Goal: Transaction & Acquisition: Purchase product/service

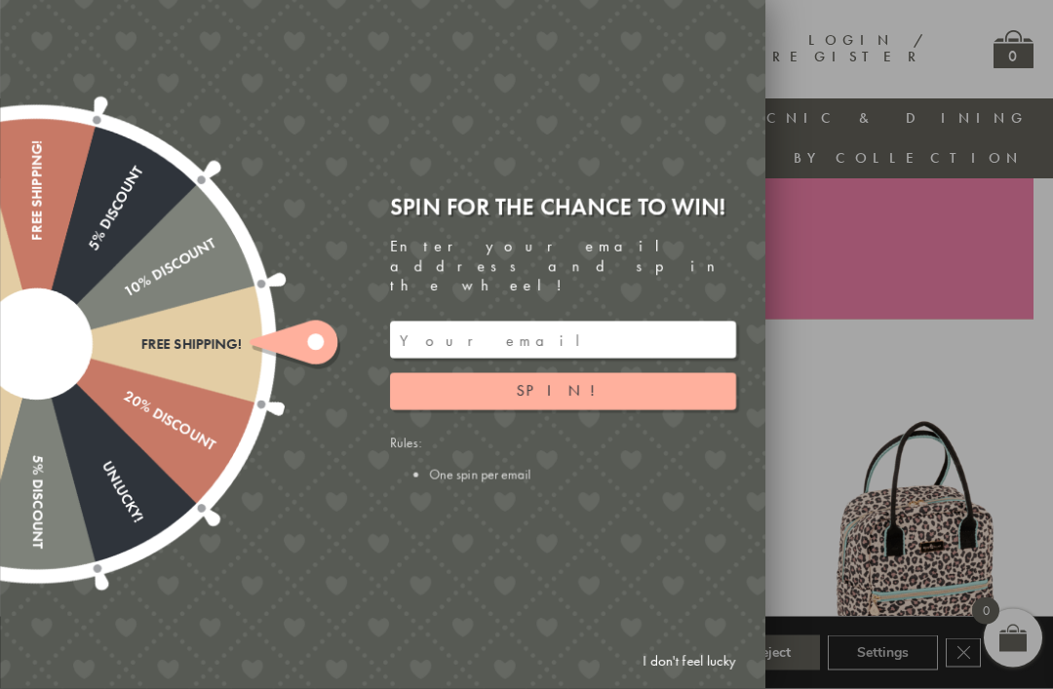
scroll to position [494, 0]
click at [669, 680] on link "I don't feel lucky" at bounding box center [689, 662] width 113 height 36
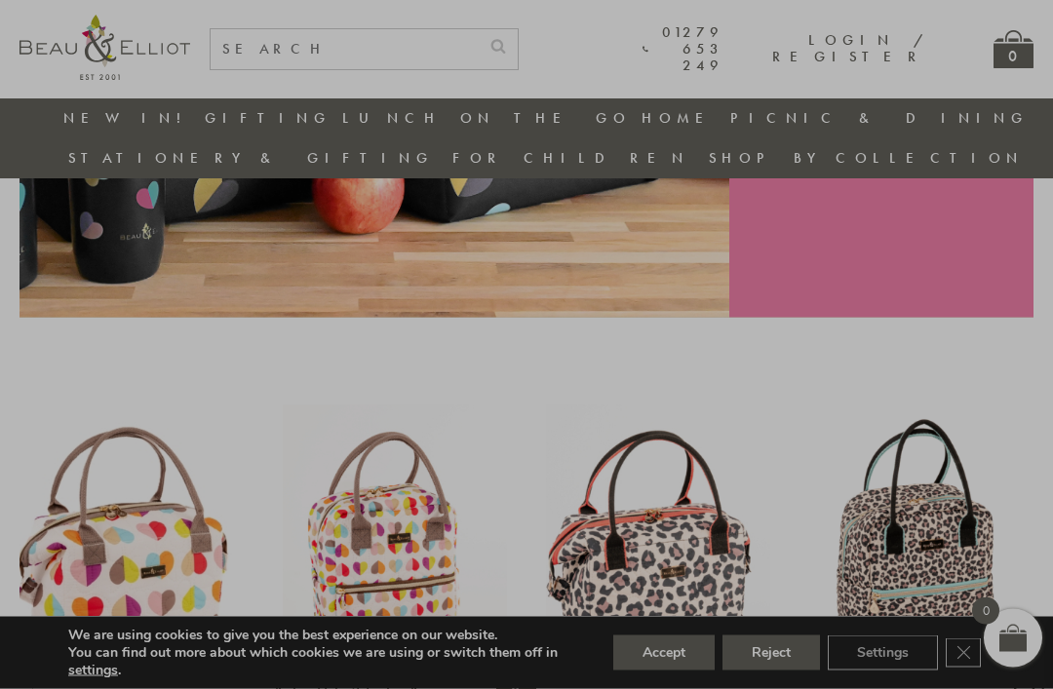
scroll to position [495, 0]
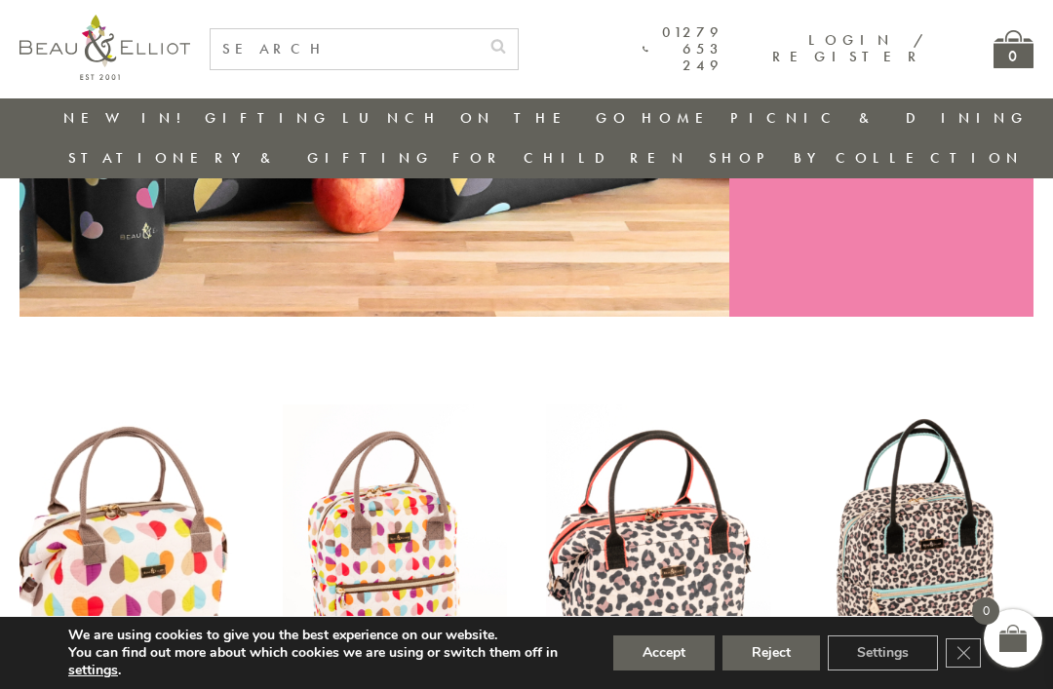
click at [678, 671] on button "Accept" at bounding box center [663, 653] width 101 height 35
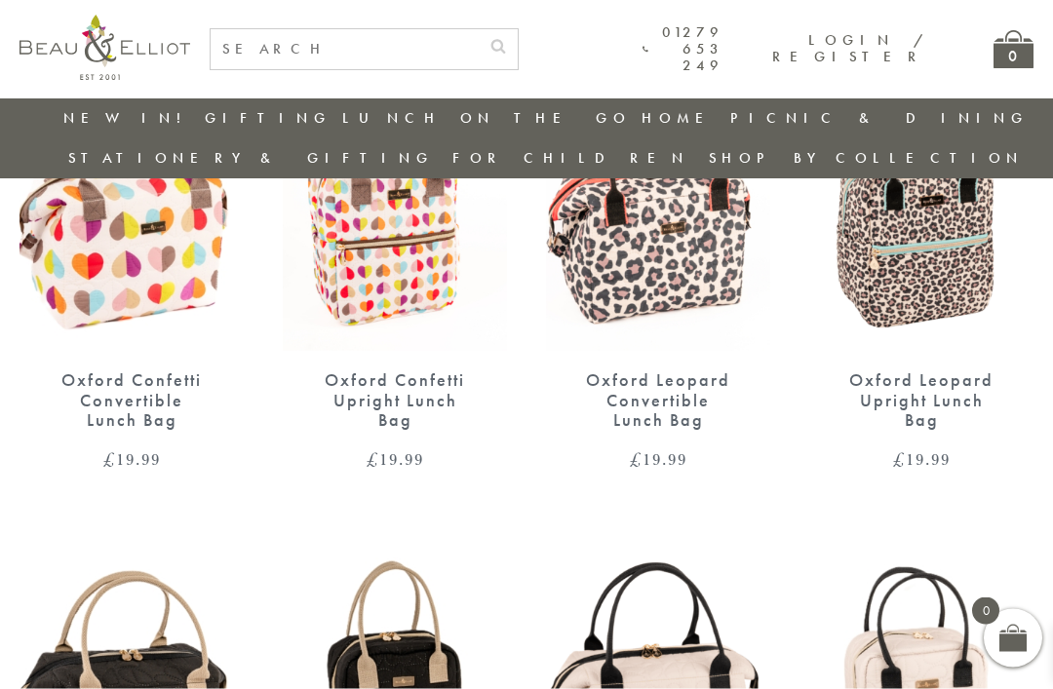
scroll to position [840, 0]
click at [420, 241] on img at bounding box center [395, 205] width 224 height 290
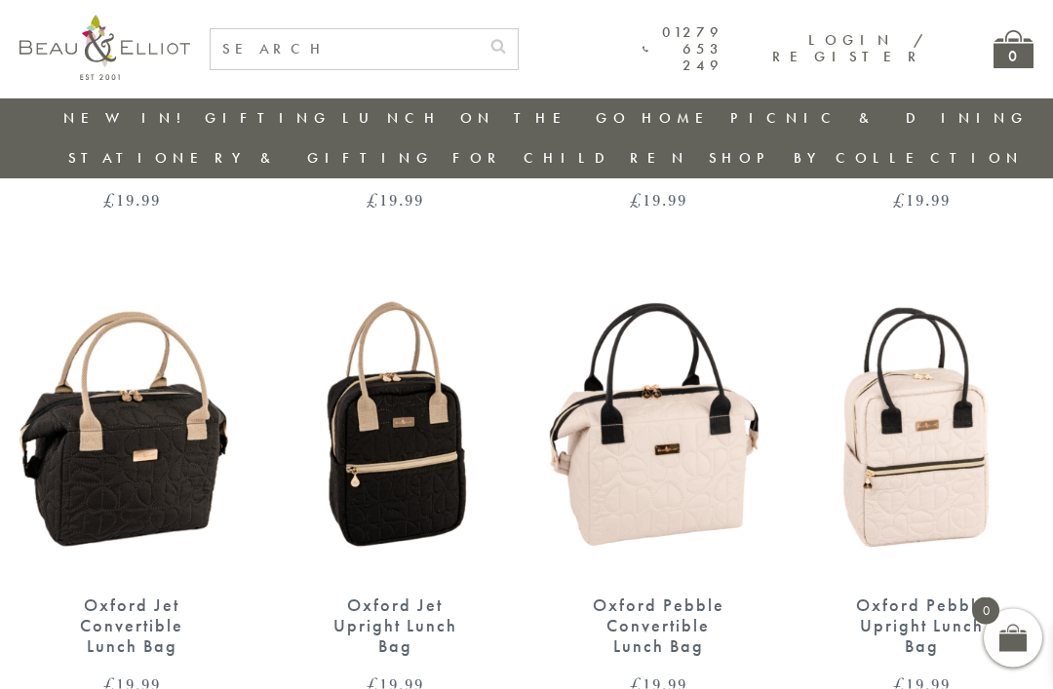
scroll to position [1101, 0]
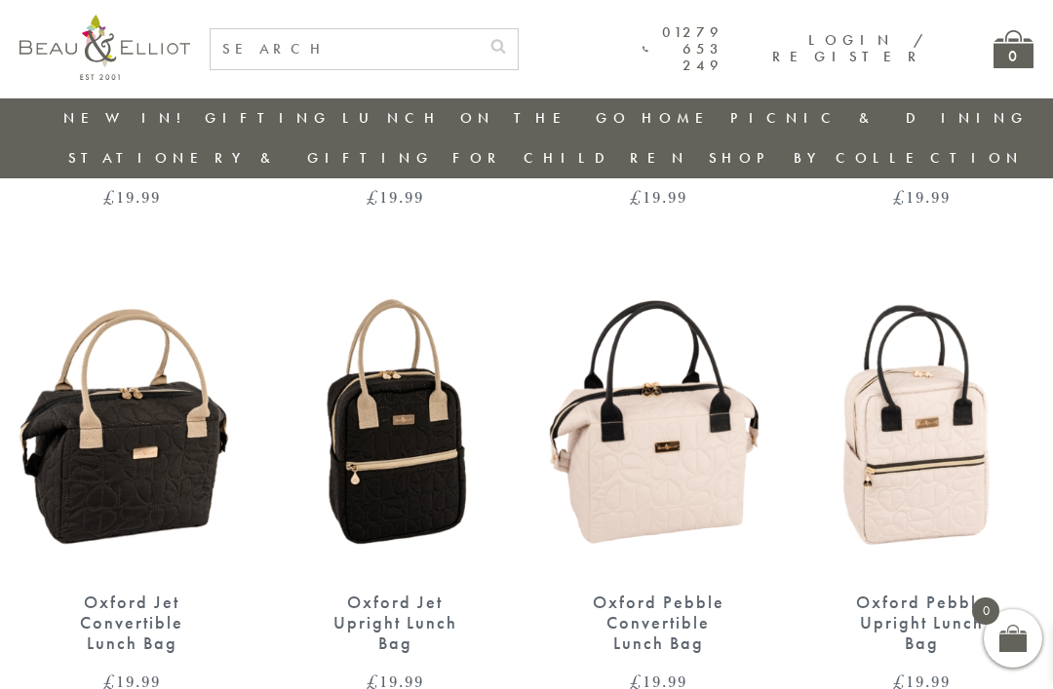
click at [934, 426] on img at bounding box center [921, 430] width 224 height 290
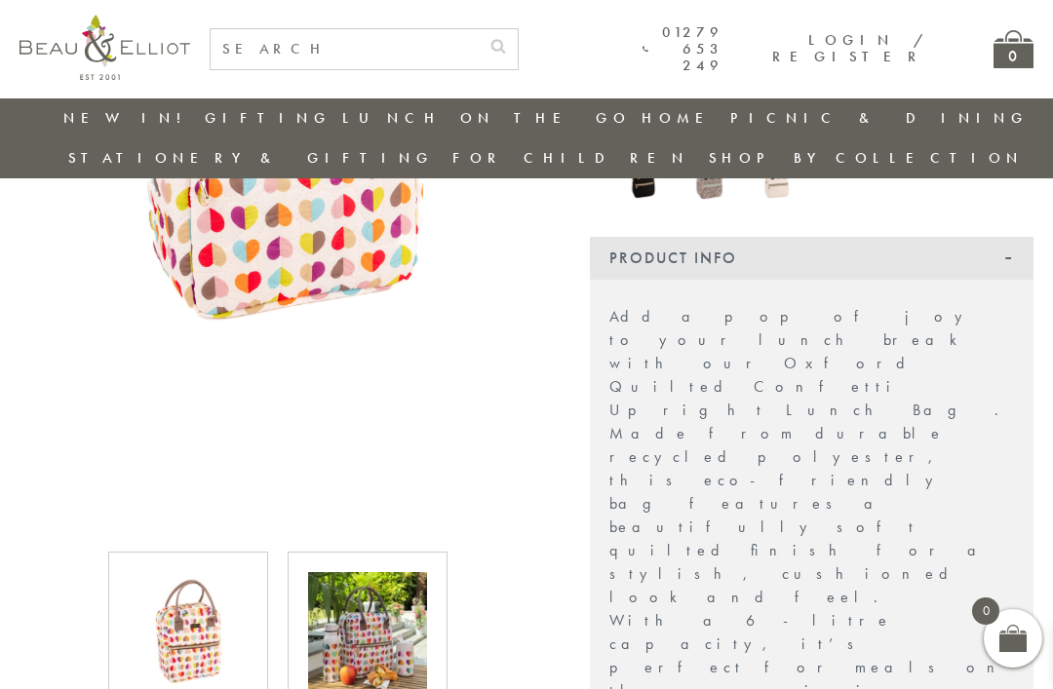
scroll to position [464, 0]
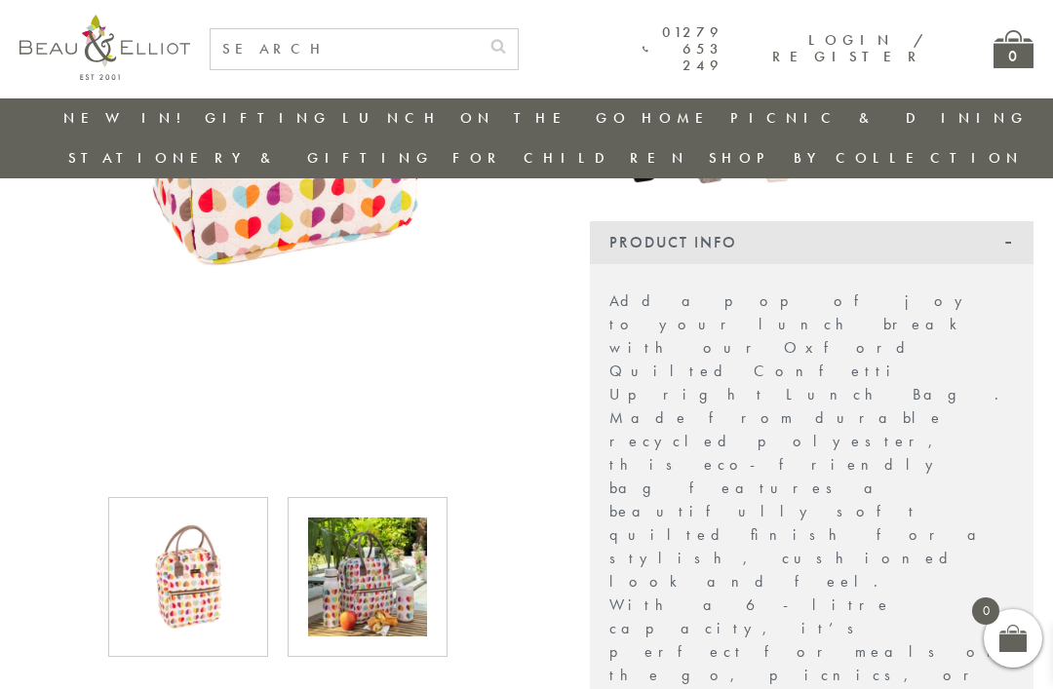
click at [384, 534] on img at bounding box center [367, 577] width 119 height 119
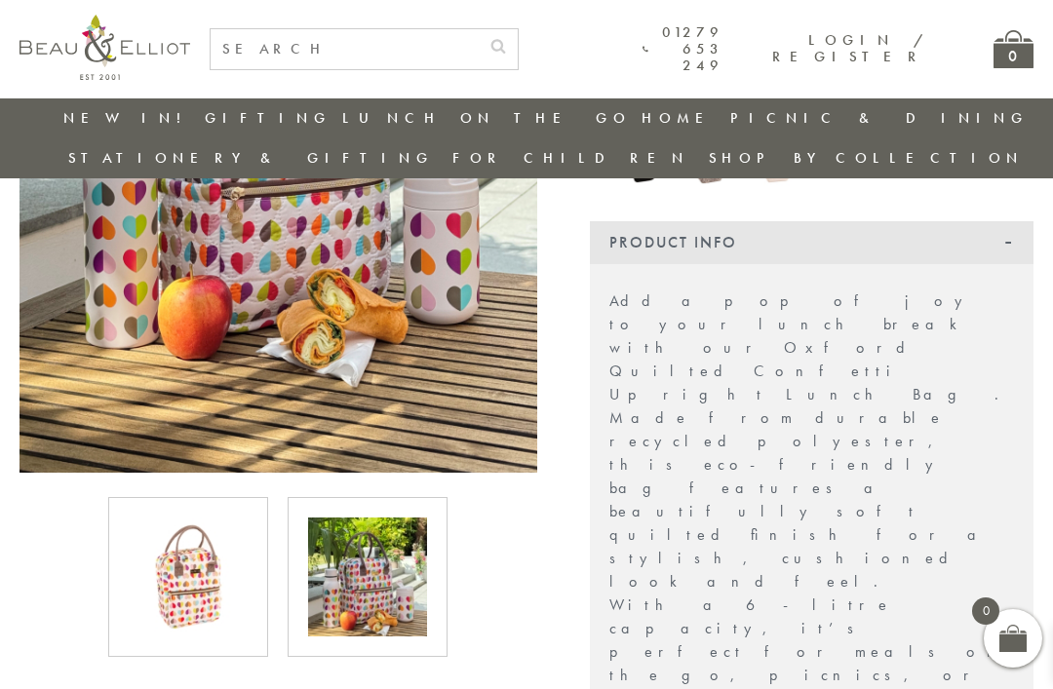
click at [388, 545] on img at bounding box center [367, 577] width 119 height 119
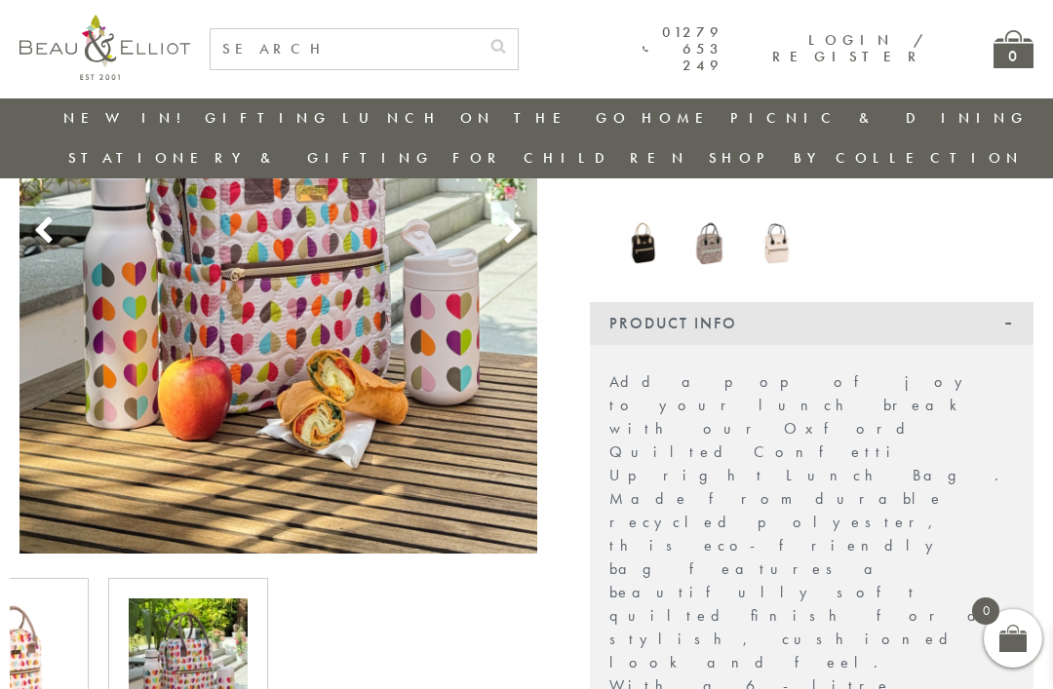
scroll to position [0, 0]
